Goal: Information Seeking & Learning: Learn about a topic

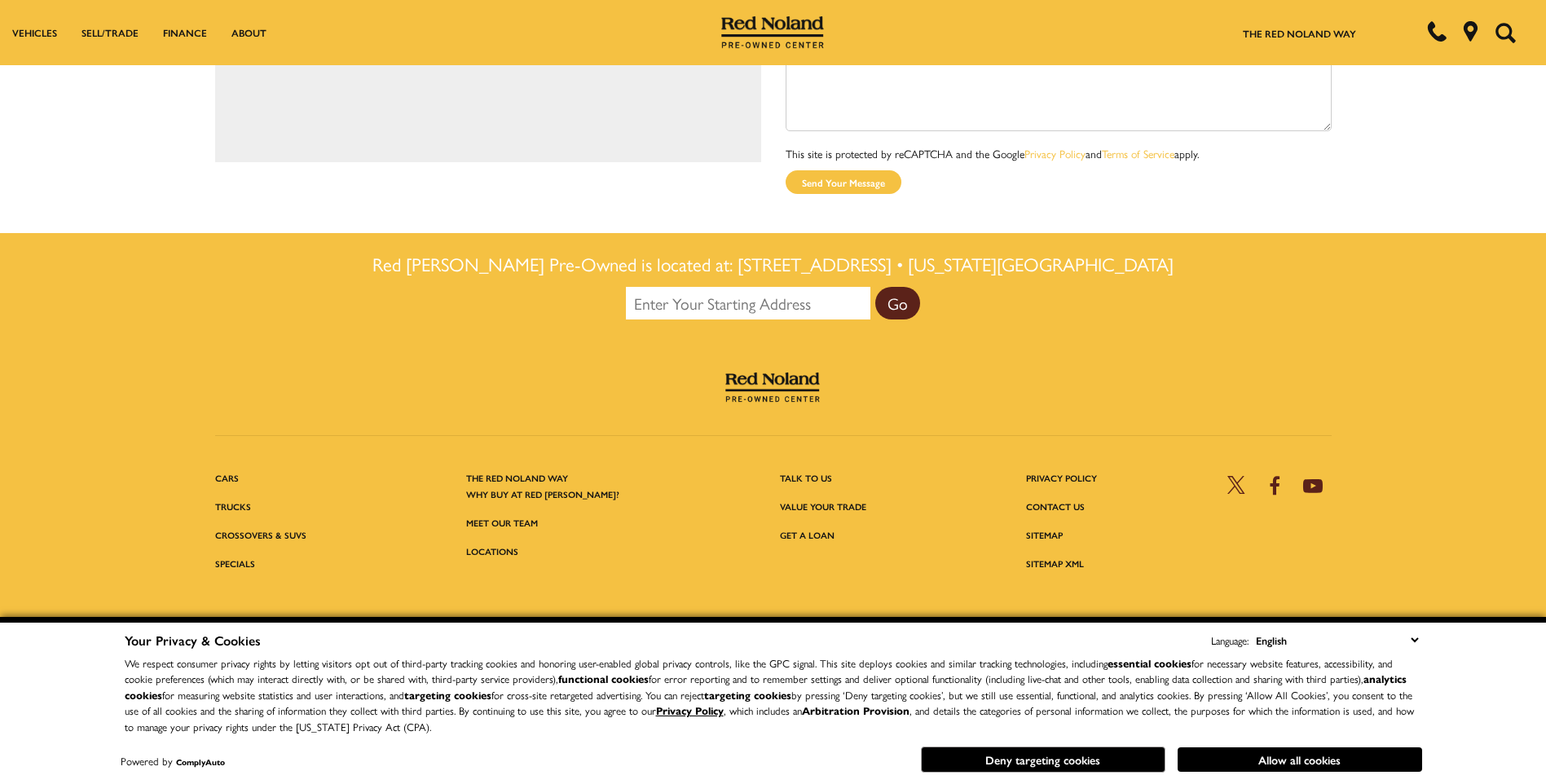
scroll to position [862, 0]
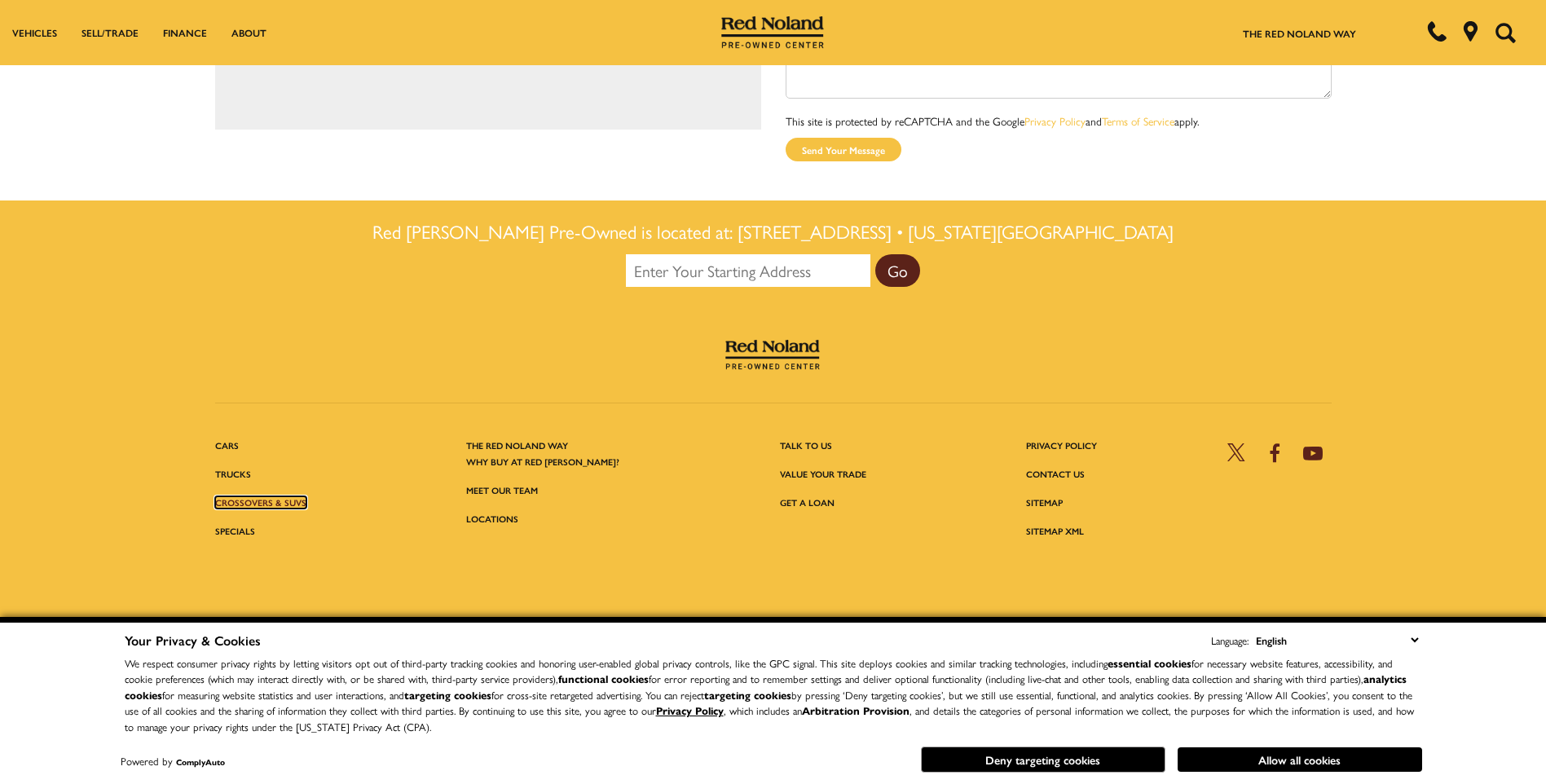
click at [268, 496] on link "Crossovers & SUVs" at bounding box center [261, 501] width 92 height 12
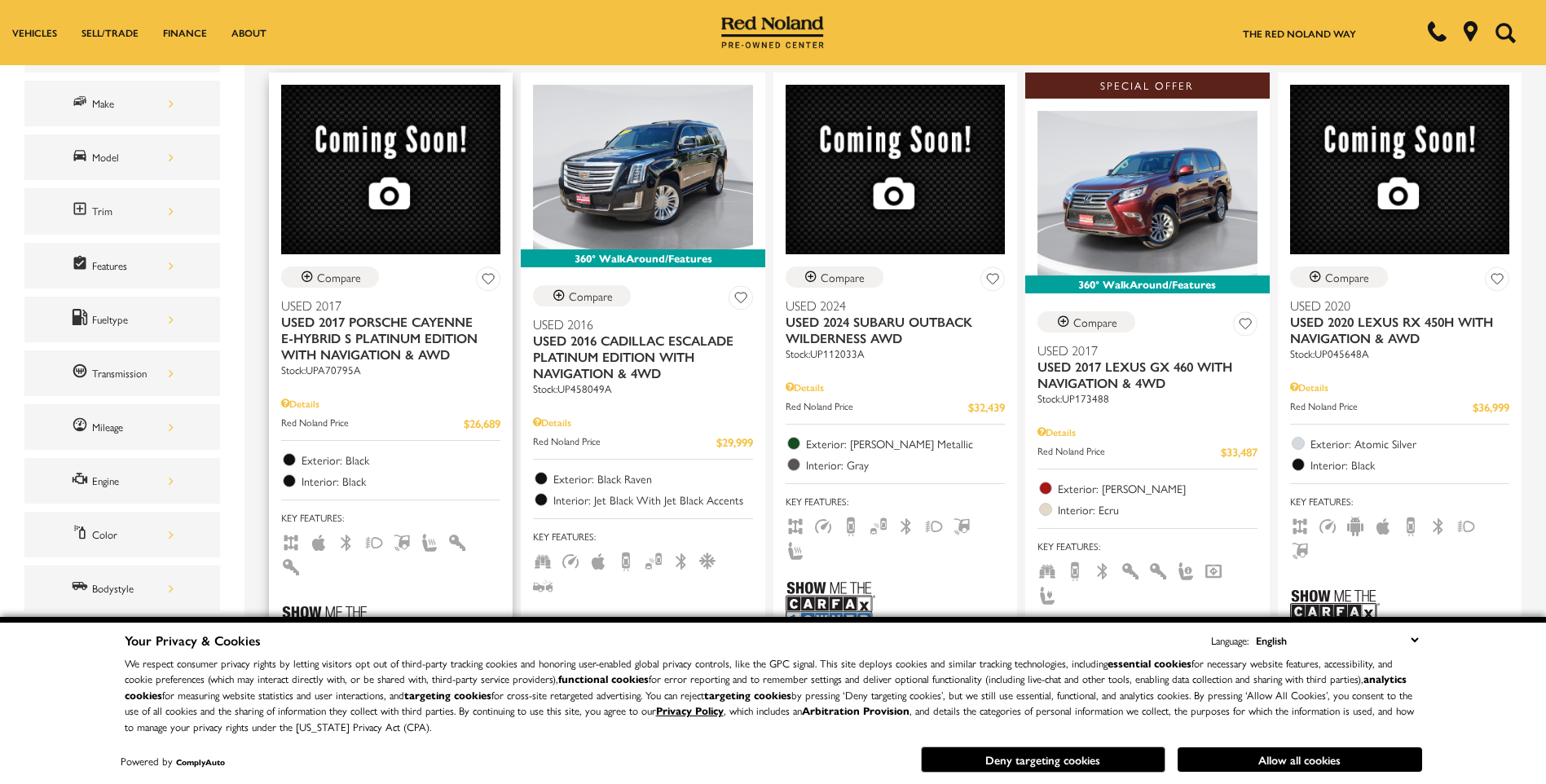
scroll to position [264, 0]
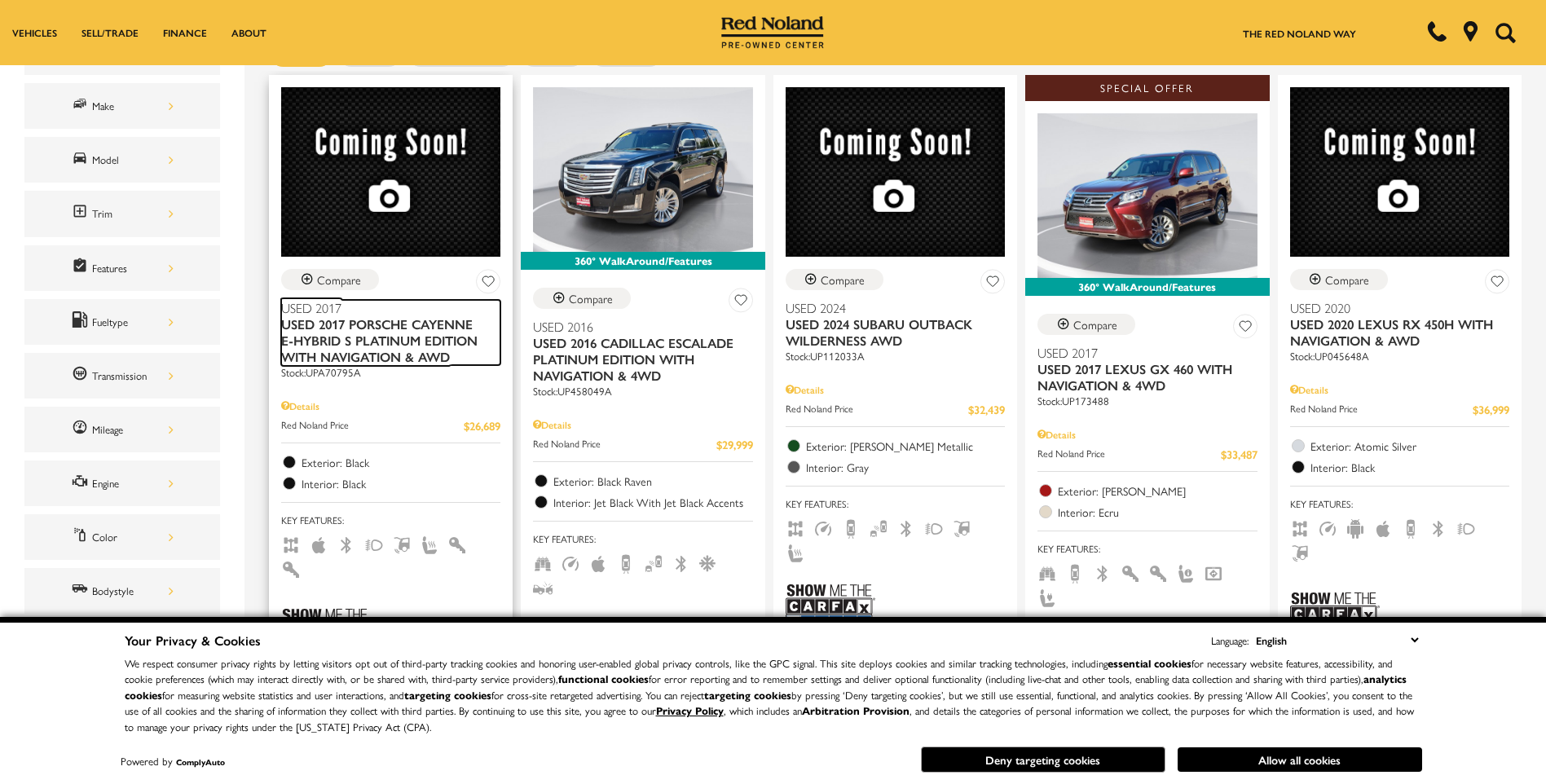
click at [412, 334] on span "Used 2017 Porsche Cayenne E-Hybrid S Platinum Edition With Navigation & AWD" at bounding box center [384, 340] width 207 height 48
